Goal: Task Accomplishment & Management: Use online tool/utility

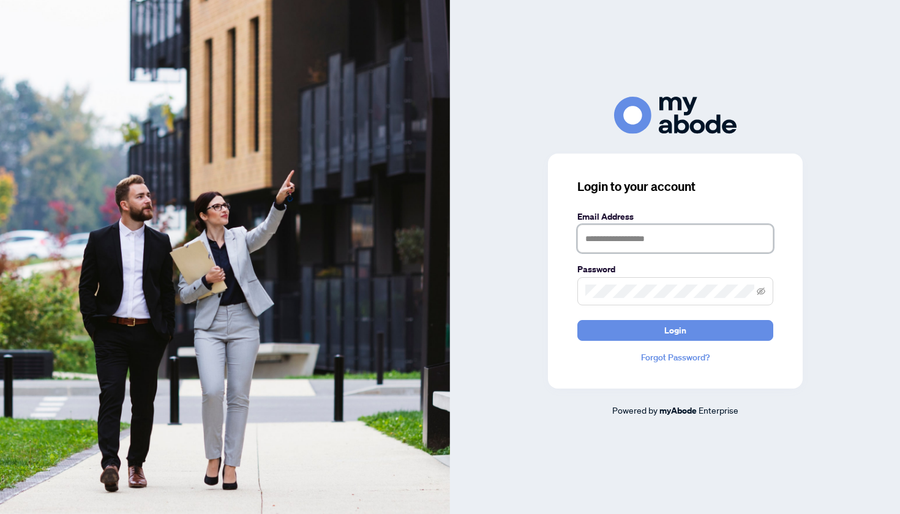
type input "**********"
click at [675, 330] on button "Login" at bounding box center [675, 330] width 196 height 21
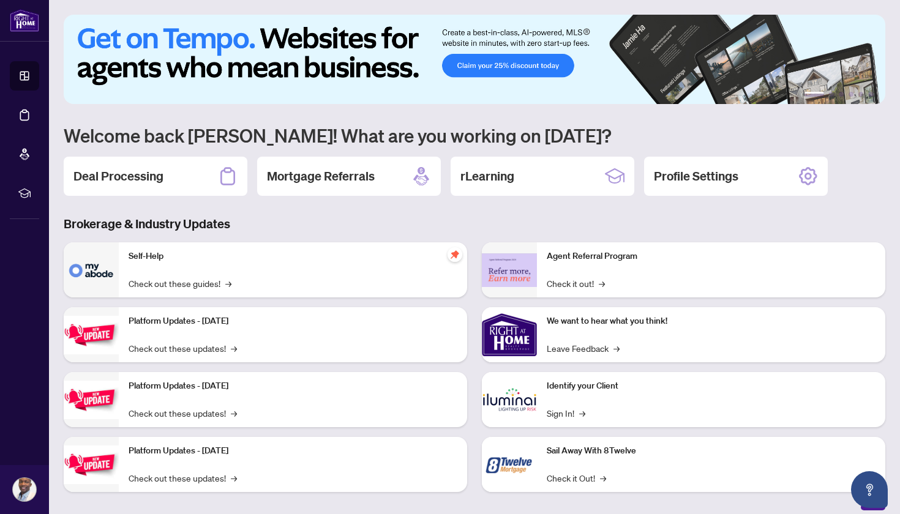
click at [550, 66] on img at bounding box center [474, 59] width 821 height 89
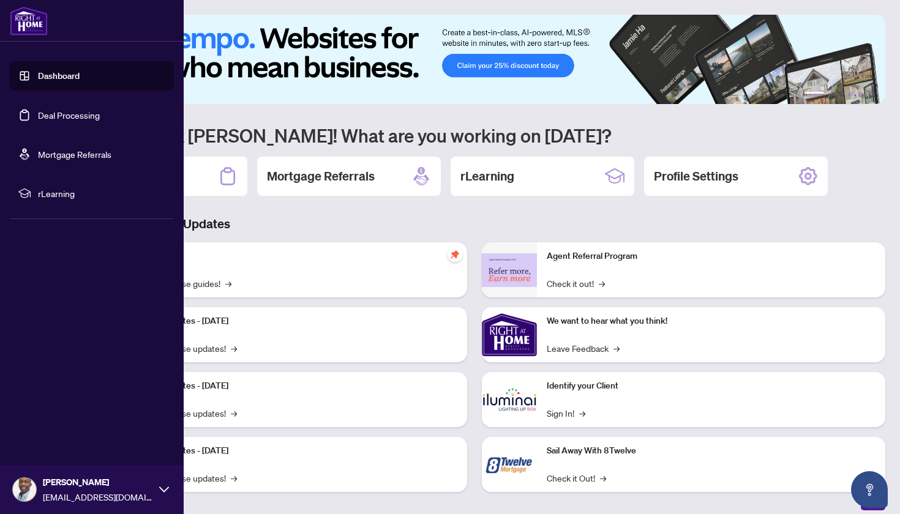
click at [56, 113] on link "Deal Processing" at bounding box center [69, 115] width 62 height 11
